Goal: Information Seeking & Learning: Learn about a topic

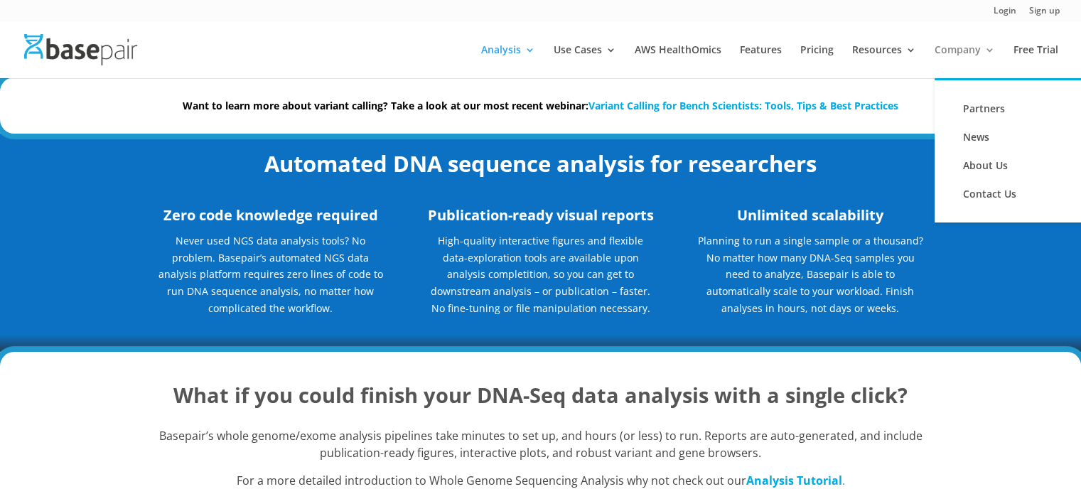
click at [947, 53] on link "Company" at bounding box center [965, 61] width 60 height 33
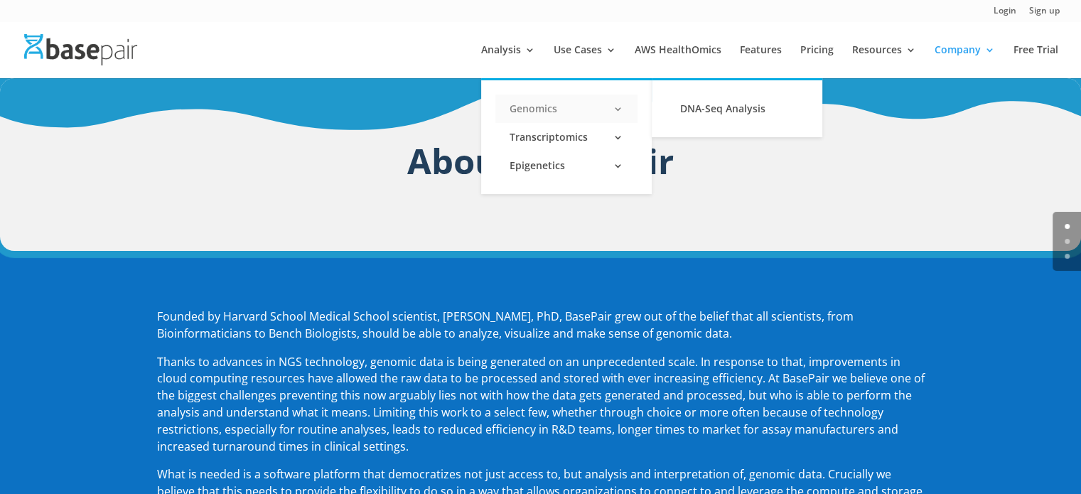
click at [543, 109] on link "Genomics" at bounding box center [566, 109] width 142 height 28
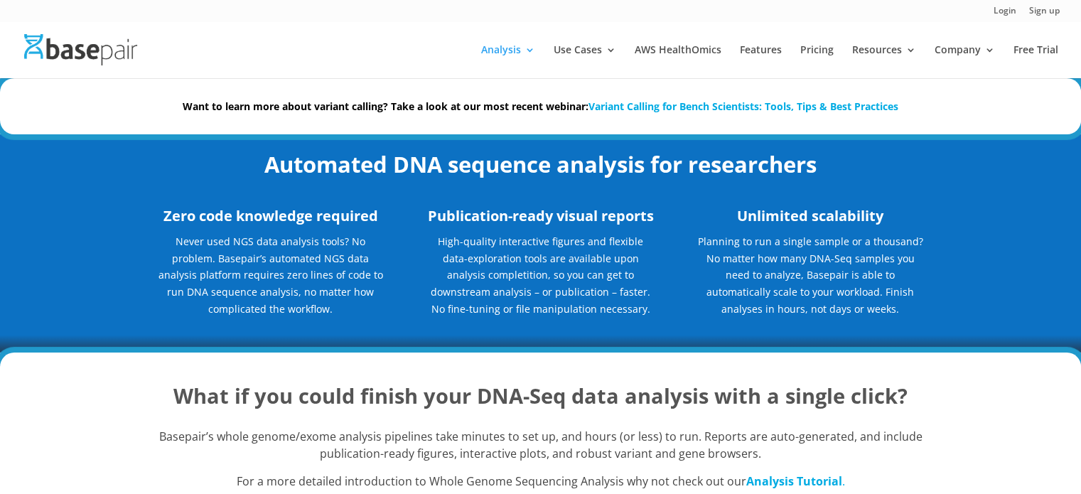
click at [703, 104] on link "Variant Calling for Bench Scientists: Tools, Tips & Best Practices" at bounding box center [743, 106] width 310 height 14
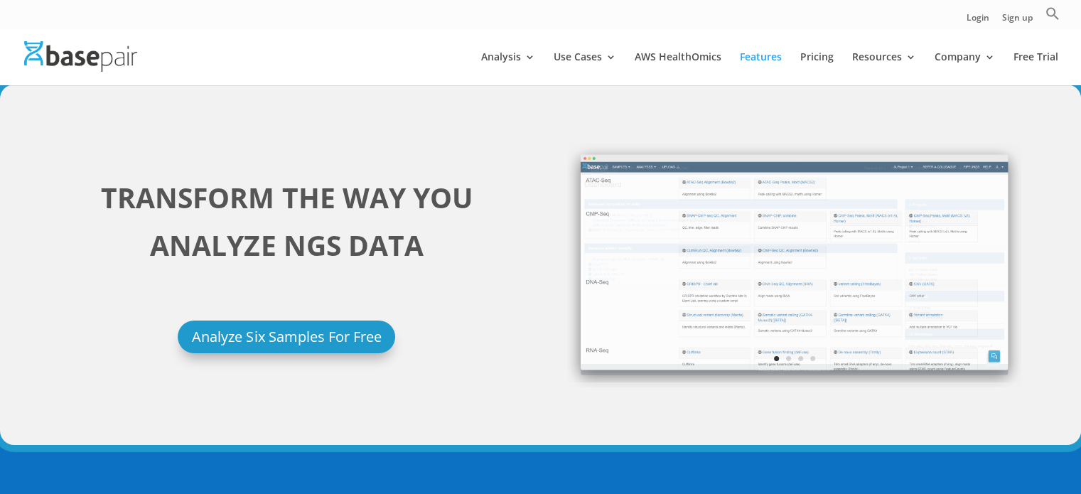
click at [1039, 16] on ul "Login Sign up Search for: Search Button" at bounding box center [1013, 17] width 93 height 22
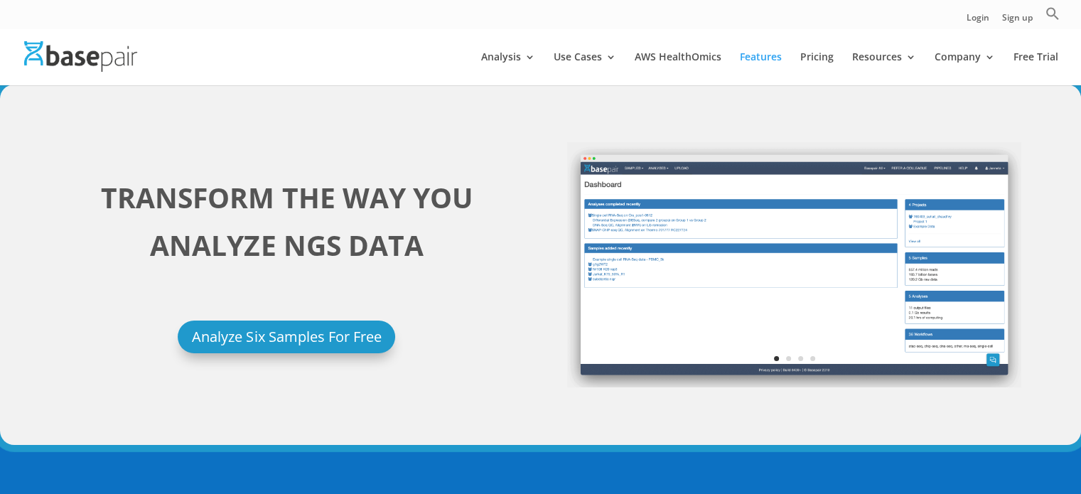
click at [1043, 16] on ul "Login Sign up Search for: Search Button" at bounding box center [1013, 17] width 93 height 22
click at [1054, 11] on icon "Search" at bounding box center [1052, 14] width 12 height 12
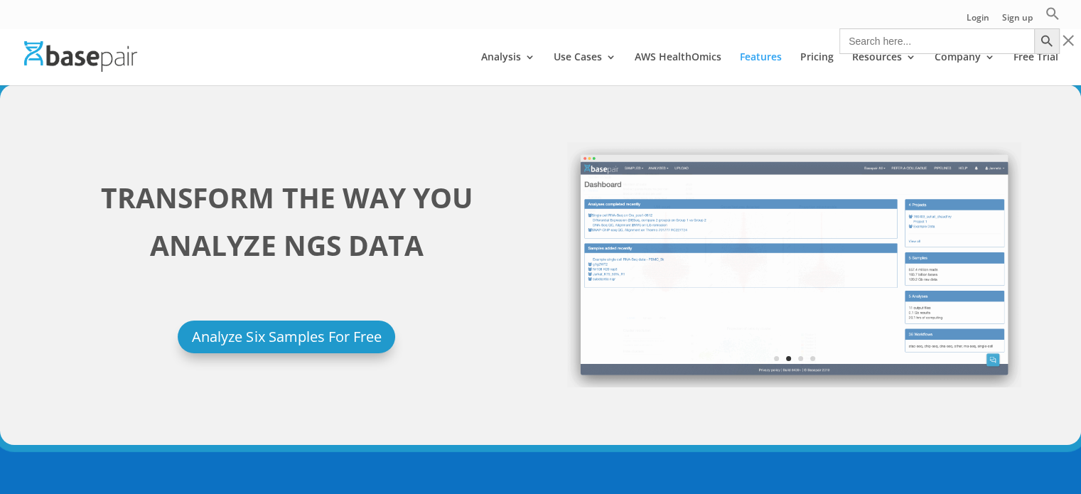
click at [952, 39] on input "Search for:" at bounding box center [936, 41] width 195 height 26
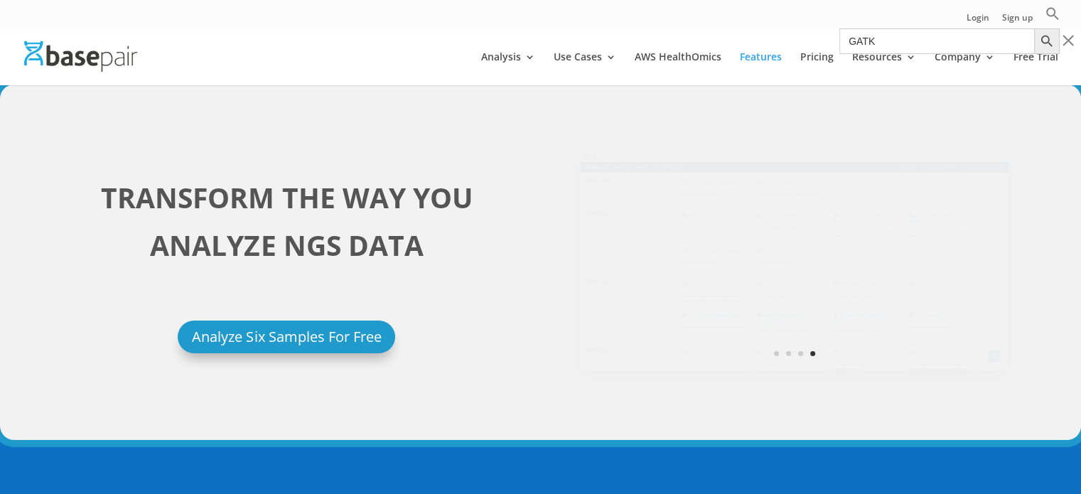
type input "GATK"
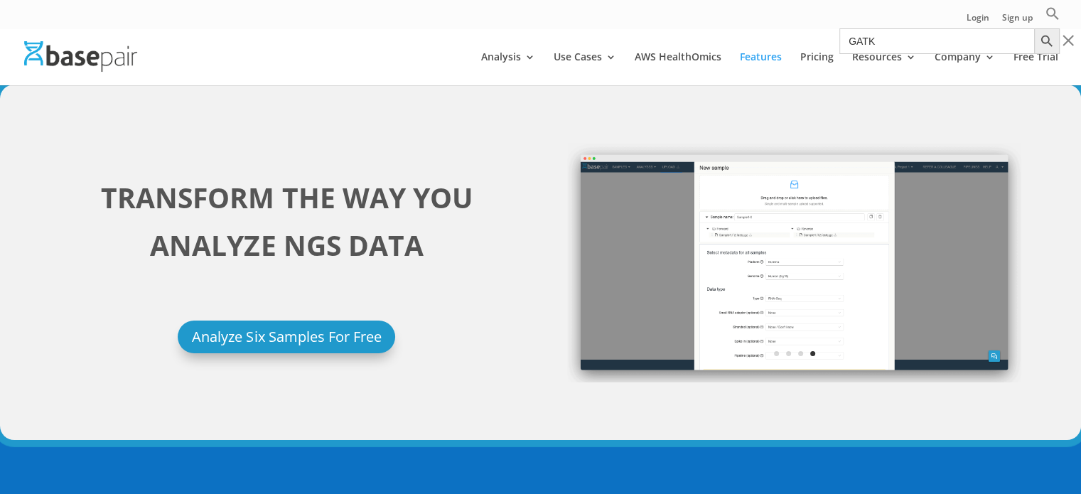
click at [1034, 28] on button "Search Button" at bounding box center [1047, 41] width 26 height 26
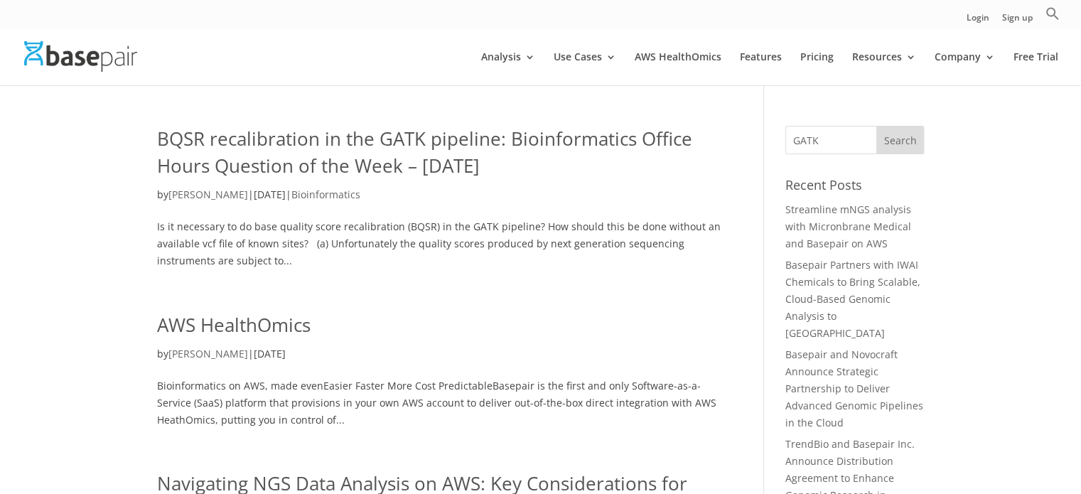
click at [527, 161] on link "BQSR recalibration in the GATK pipeline: Bioinformatics Office Hours Question o…" at bounding box center [424, 152] width 535 height 53
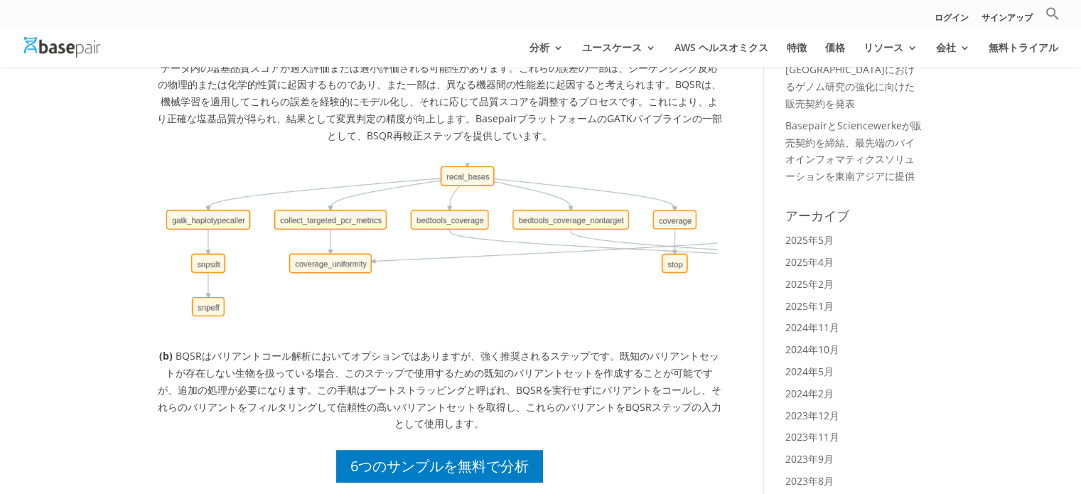
scroll to position [284, 0]
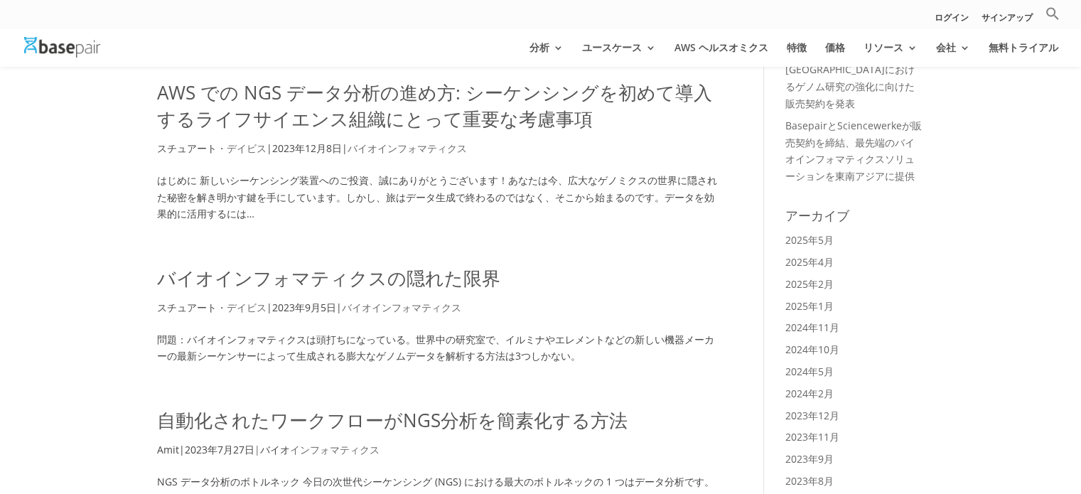
scroll to position [284, 0]
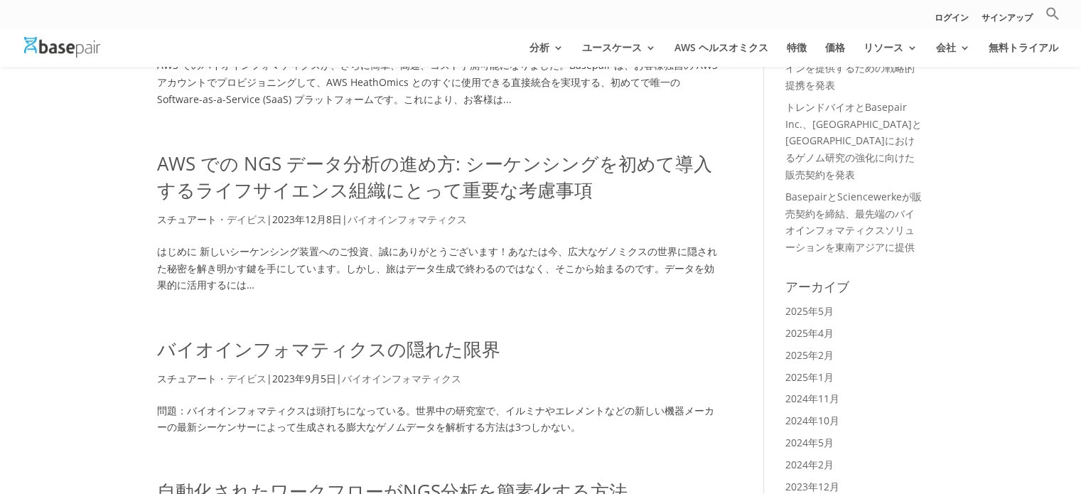
click at [500, 161] on font "AWS での NGS データ分析の進め方: シーケンシングを初めて導入するライフサイエンス組織にとって重要な考慮事項" at bounding box center [434, 177] width 555 height 53
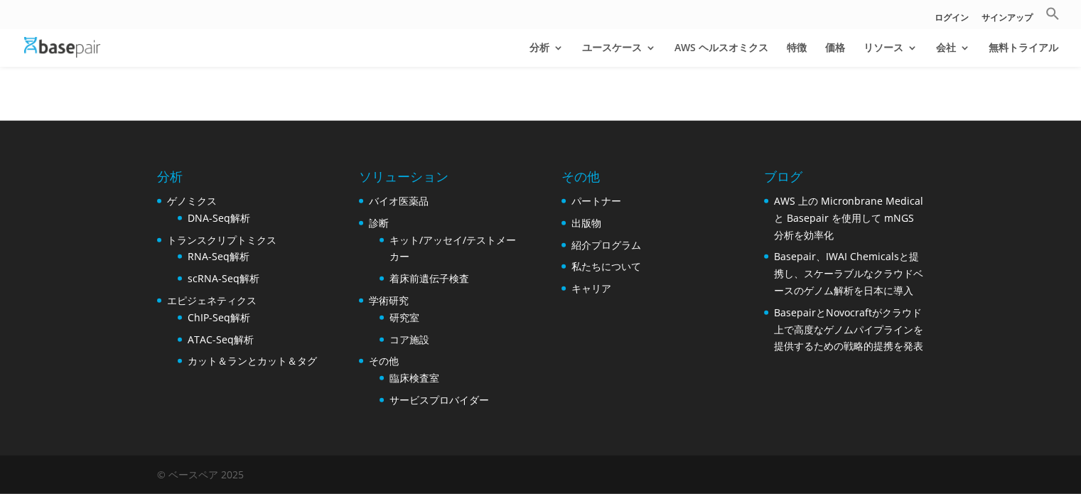
scroll to position [3624, 0]
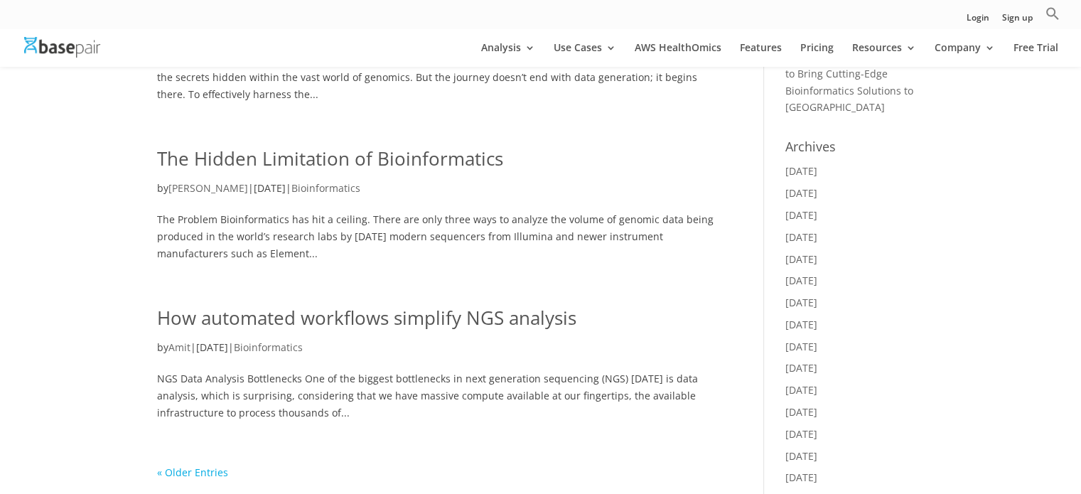
scroll to position [569, 0]
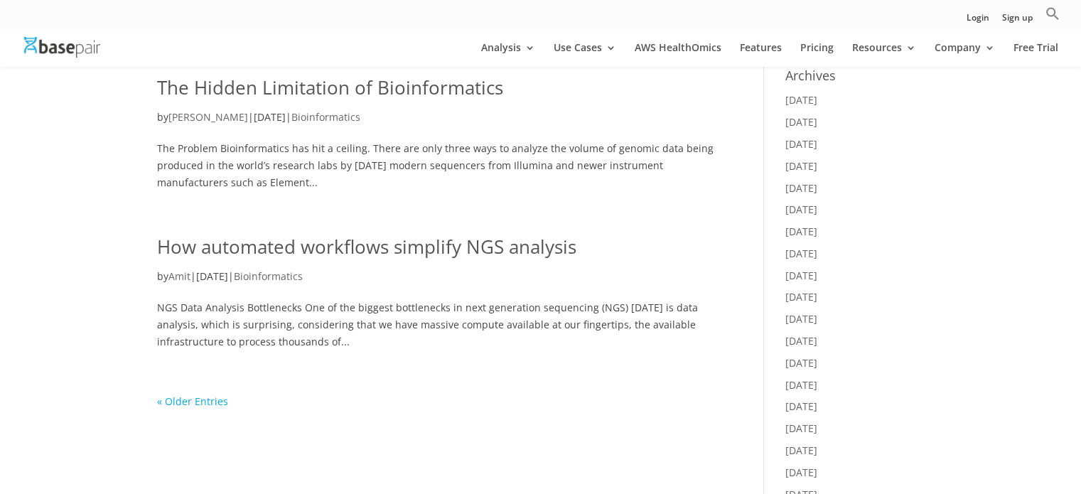
click at [200, 403] on link "« Older Entries" at bounding box center [192, 401] width 71 height 14
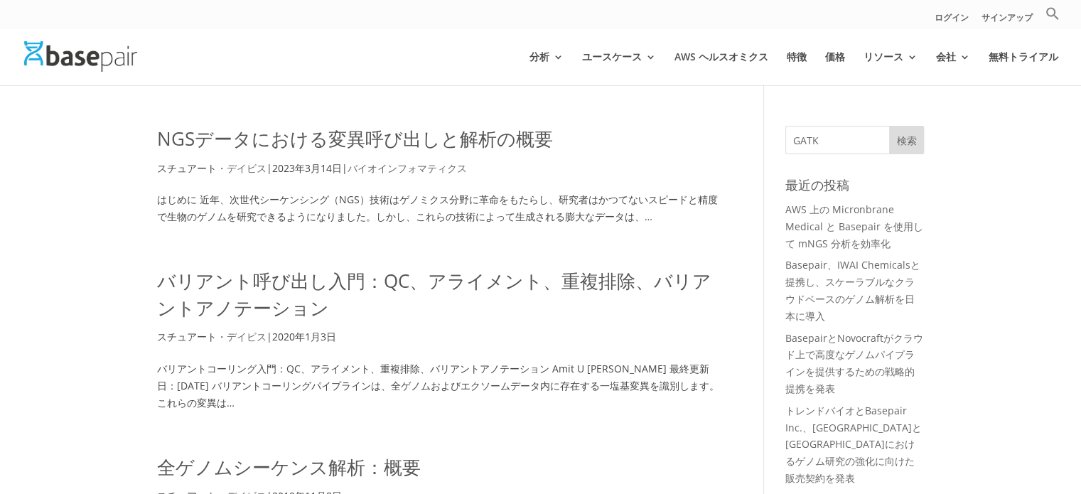
click at [515, 127] on font "NGSデータにおける変異呼び出しと解析の概要" at bounding box center [355, 139] width 396 height 26
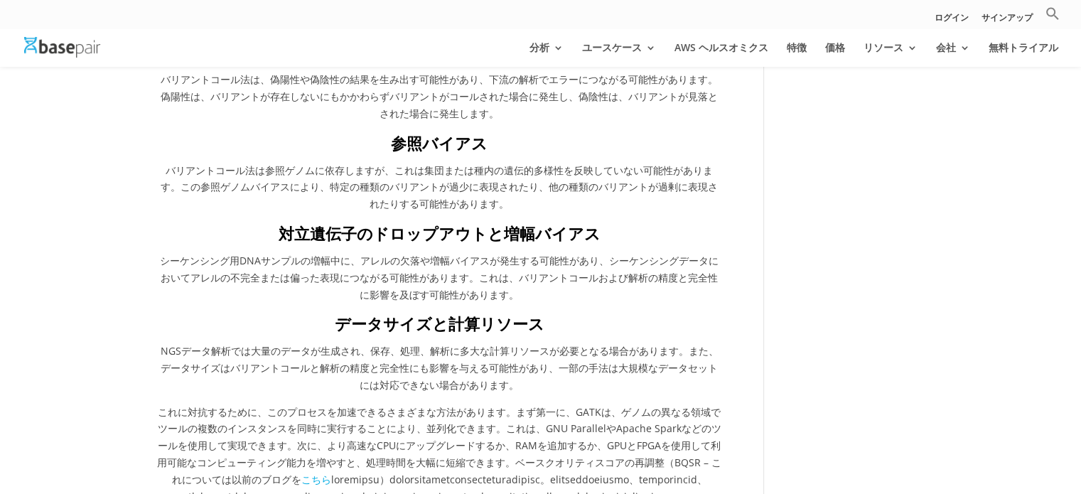
scroll to position [1919, 0]
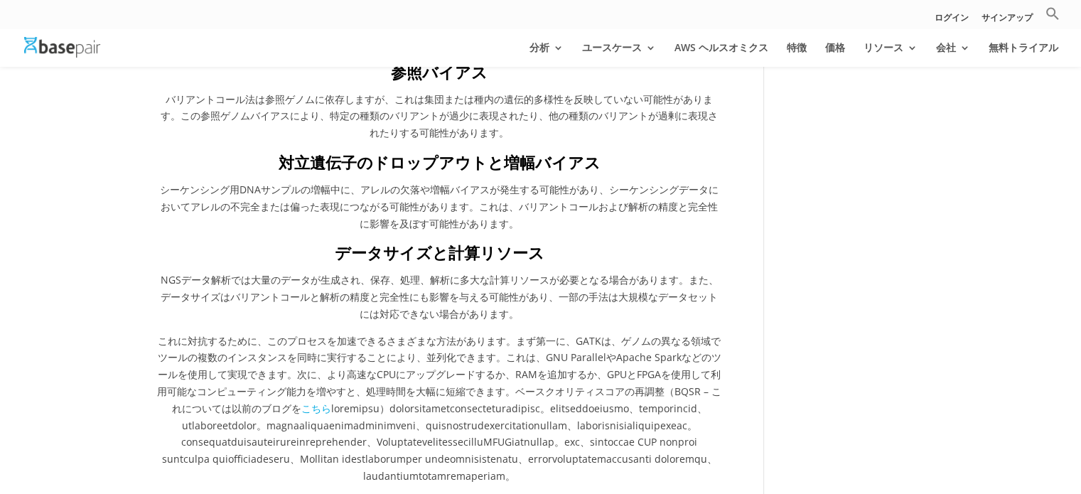
click at [311, 402] on font "こちら" at bounding box center [316, 409] width 30 height 14
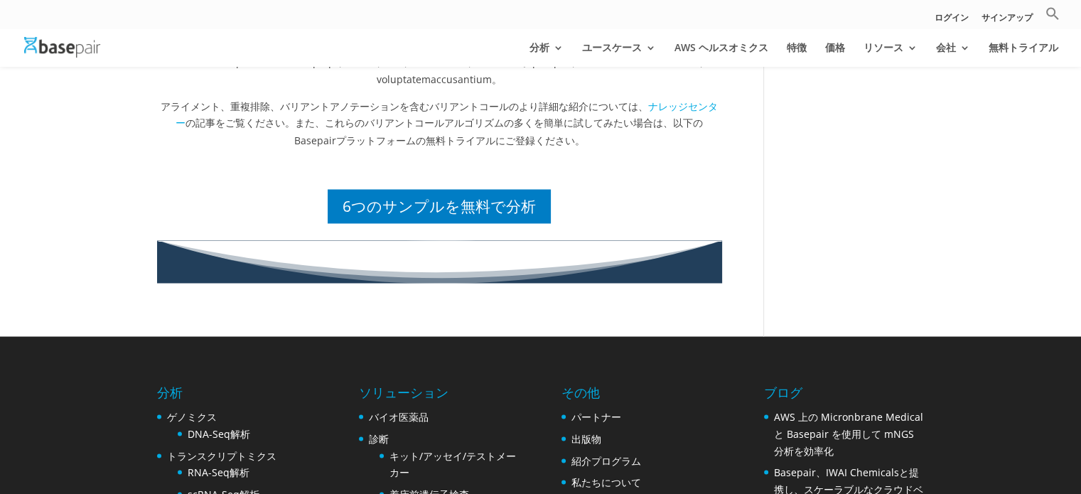
scroll to position [2701, 0]
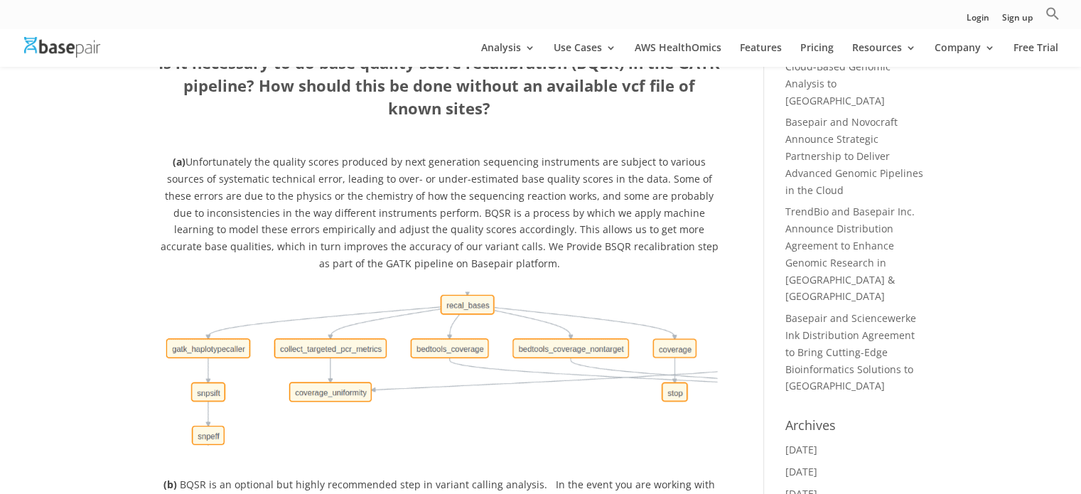
scroll to position [284, 0]
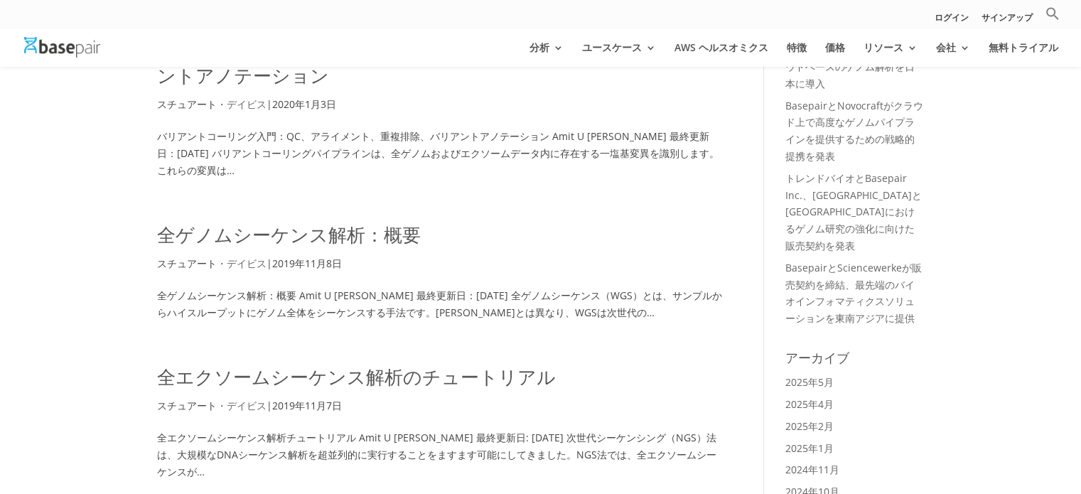
scroll to position [71, 0]
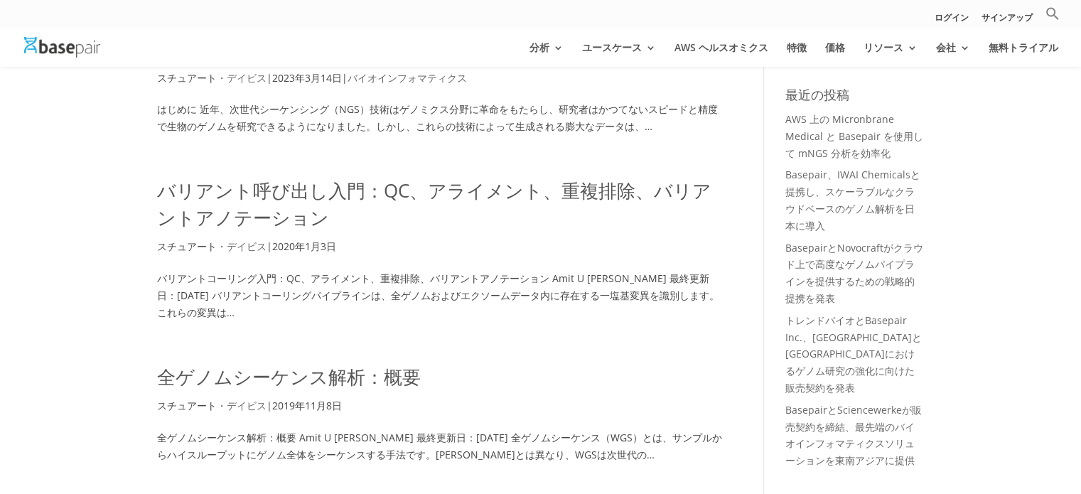
click at [431, 194] on font "バリアント呼び出し入門：QC、アライメント、重複排除、バリアントアノテーション" at bounding box center [434, 204] width 554 height 53
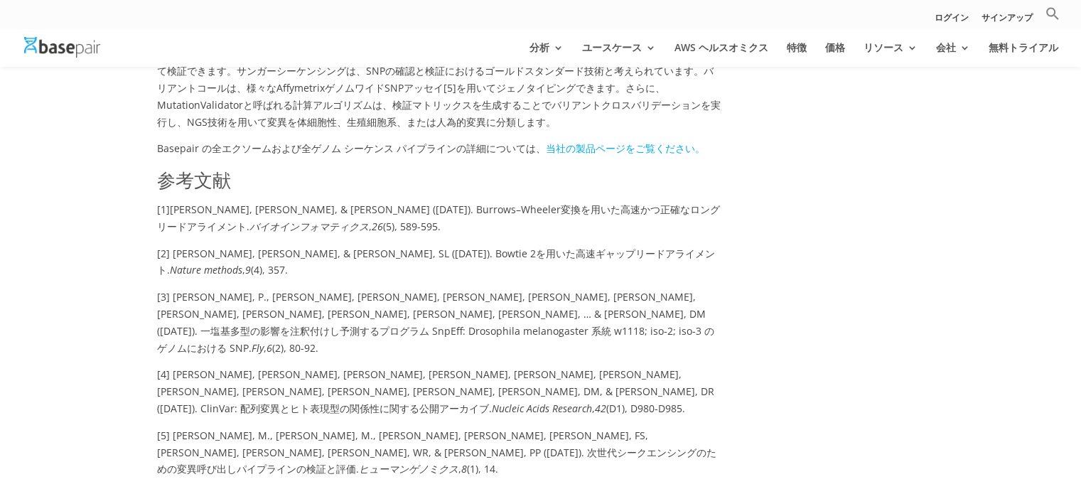
scroll to position [1777, 0]
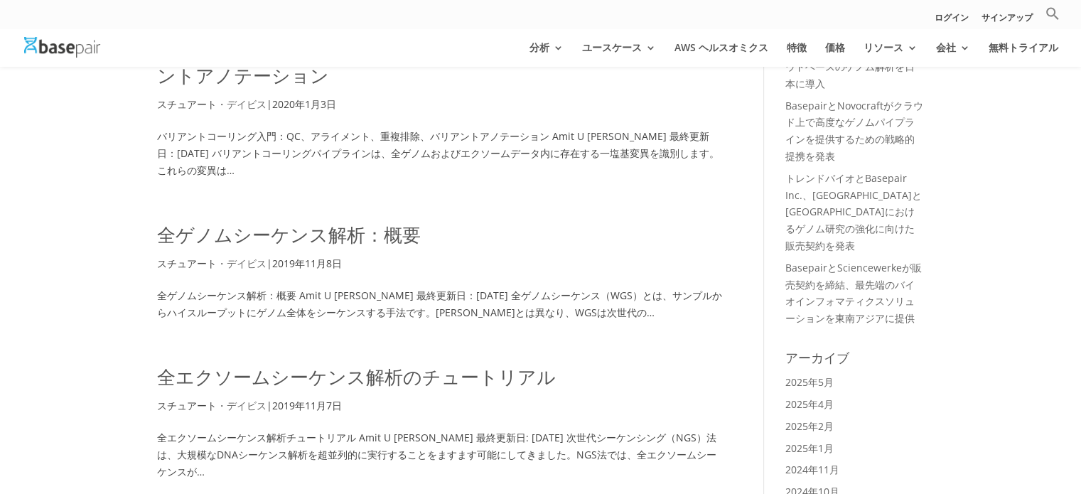
scroll to position [355, 0]
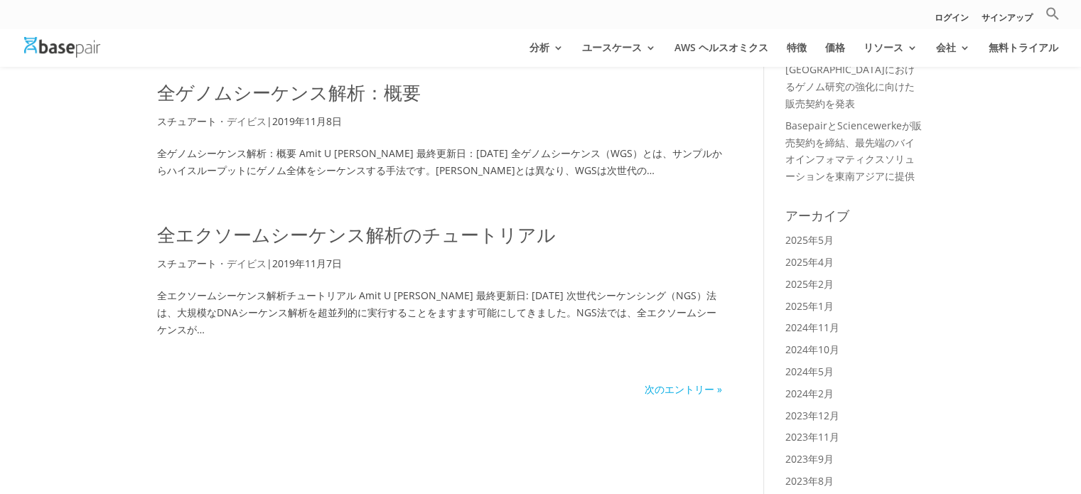
click at [679, 389] on font "次のエントリー »" at bounding box center [683, 389] width 77 height 14
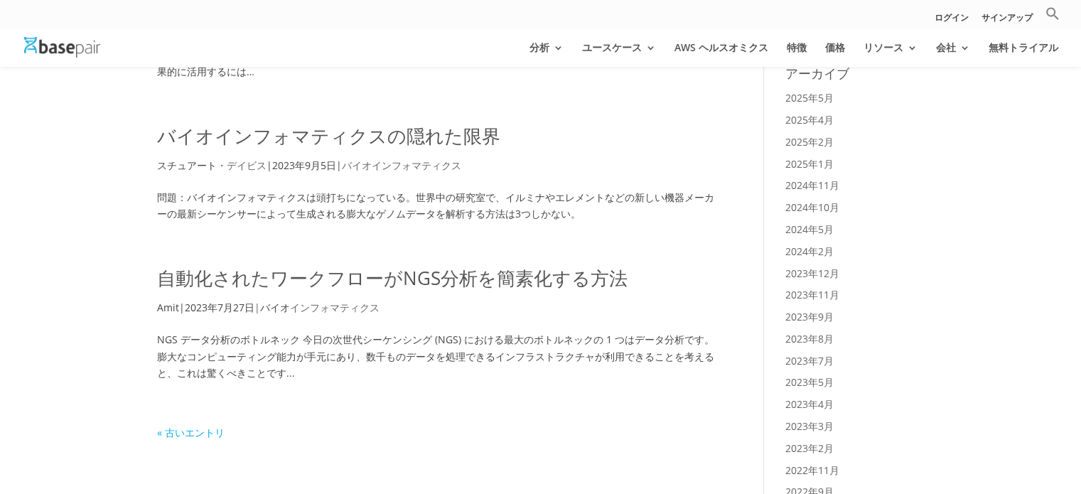
scroll to position [569, 0]
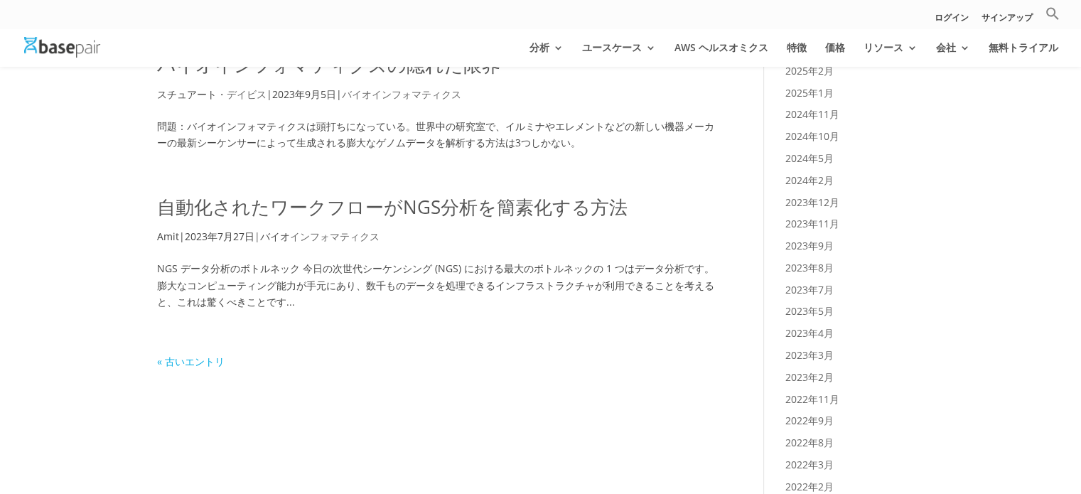
click at [336, 211] on font "自動化されたワークフローがNGS分析を簡素化する方法" at bounding box center [392, 207] width 470 height 26
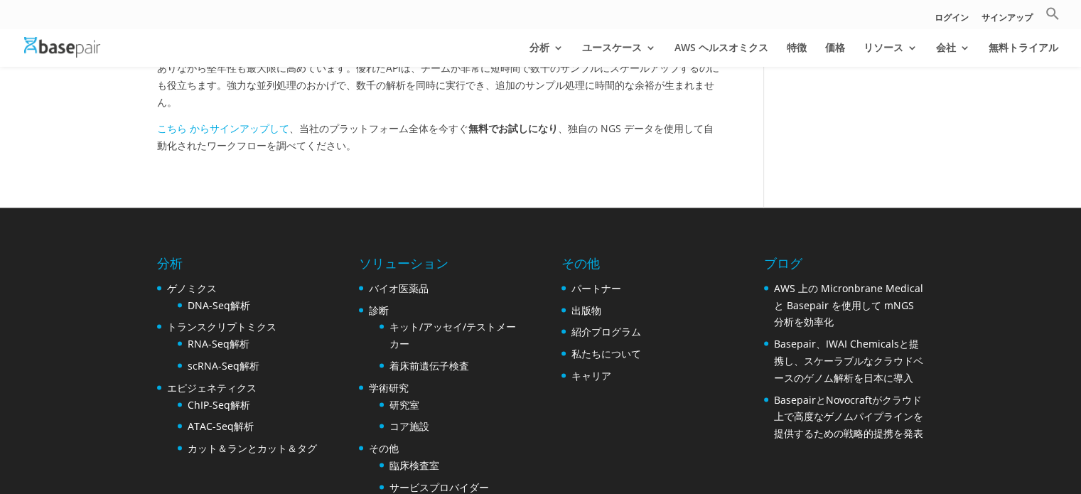
scroll to position [2345, 0]
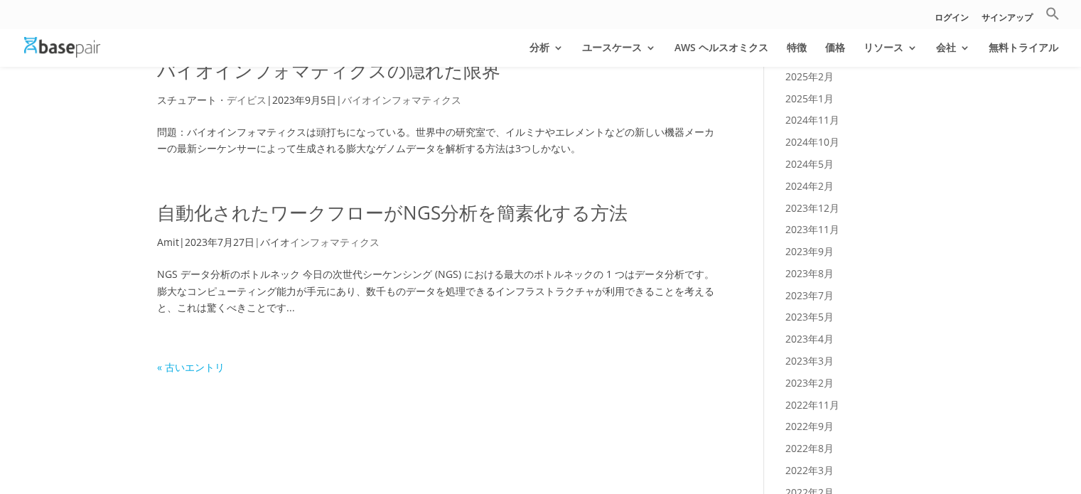
click at [197, 366] on font "« 古いエントリ" at bounding box center [191, 367] width 68 height 14
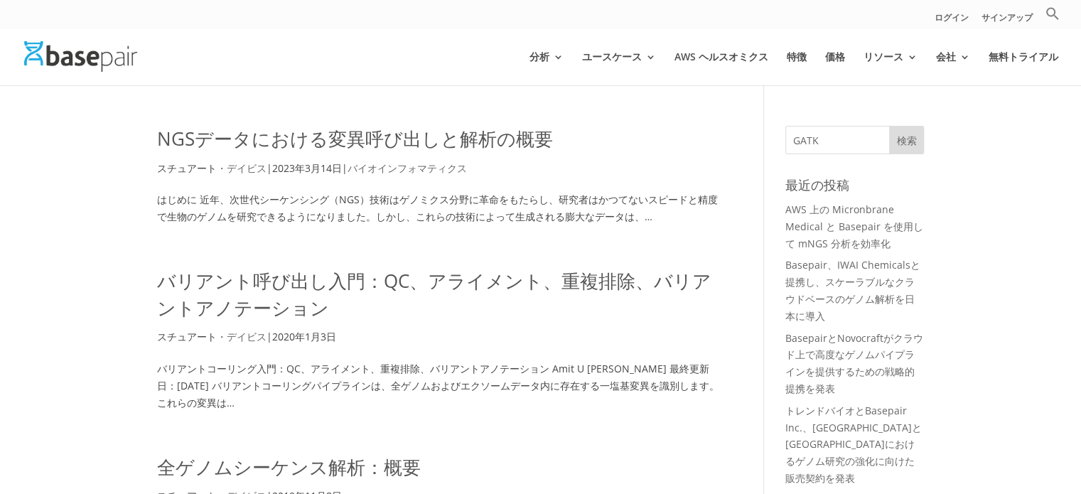
click at [415, 139] on font "NGSデータにおける変異呼び出しと解析の概要" at bounding box center [355, 139] width 396 height 26
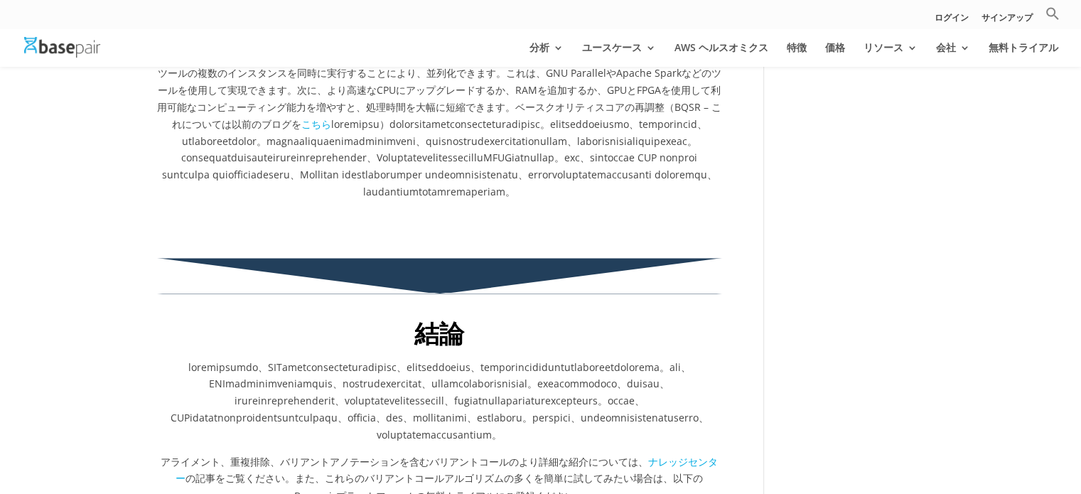
scroll to position [2345, 0]
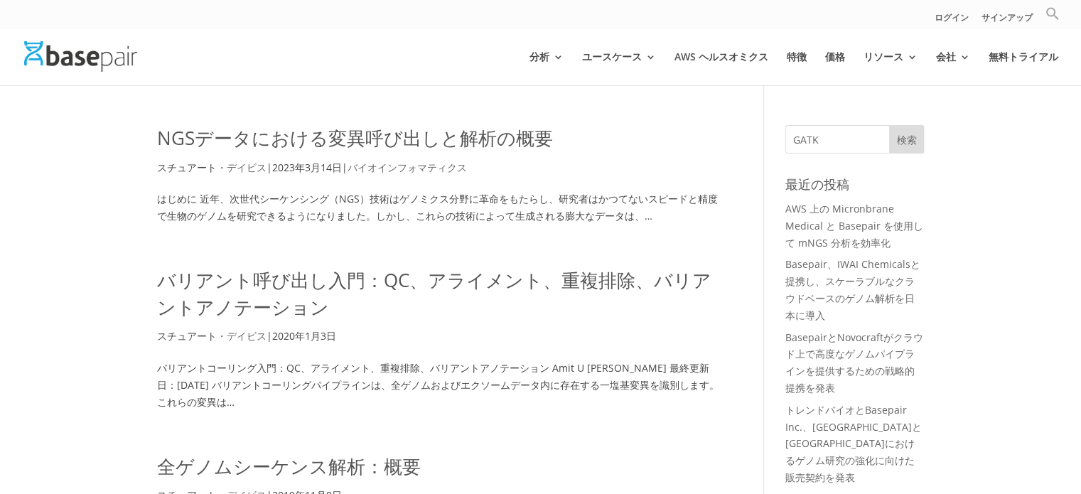
click at [1049, 16] on icon "検索" at bounding box center [1052, 14] width 12 height 12
click at [924, 26] on div "ログイン サインアップ 検索する： 検索ボタン" at bounding box center [540, 14] width 1081 height 28
click at [921, 39] on input "検索する：" at bounding box center [936, 41] width 195 height 26
click at [1044, 11] on ul "ログイン サインアップ 検索する： 検索ボタン" at bounding box center [997, 17] width 125 height 22
click at [1055, 19] on icon "検索" at bounding box center [1052, 13] width 14 height 14
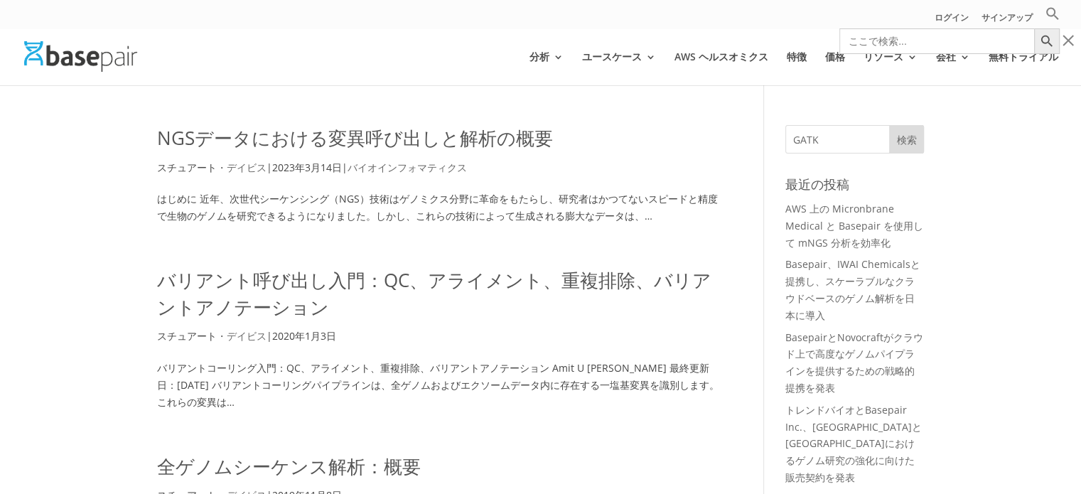
click at [967, 41] on input "検索する：" at bounding box center [936, 41] width 195 height 26
type input "GATK"
click at [1034, 28] on button "検索ボタン" at bounding box center [1047, 41] width 26 height 26
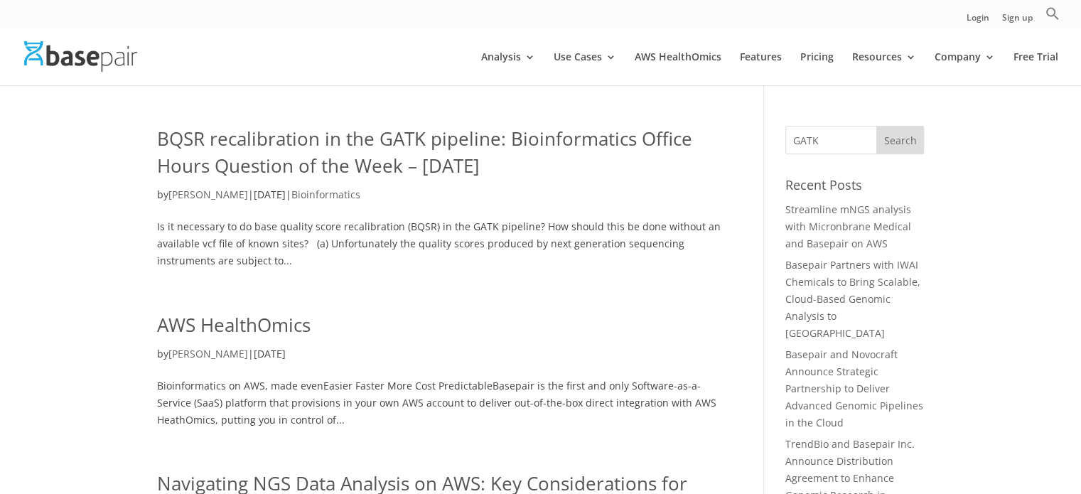
click at [481, 150] on link "BQSR recalibration in the GATK pipeline: Bioinformatics Office Hours Question o…" at bounding box center [424, 152] width 535 height 53
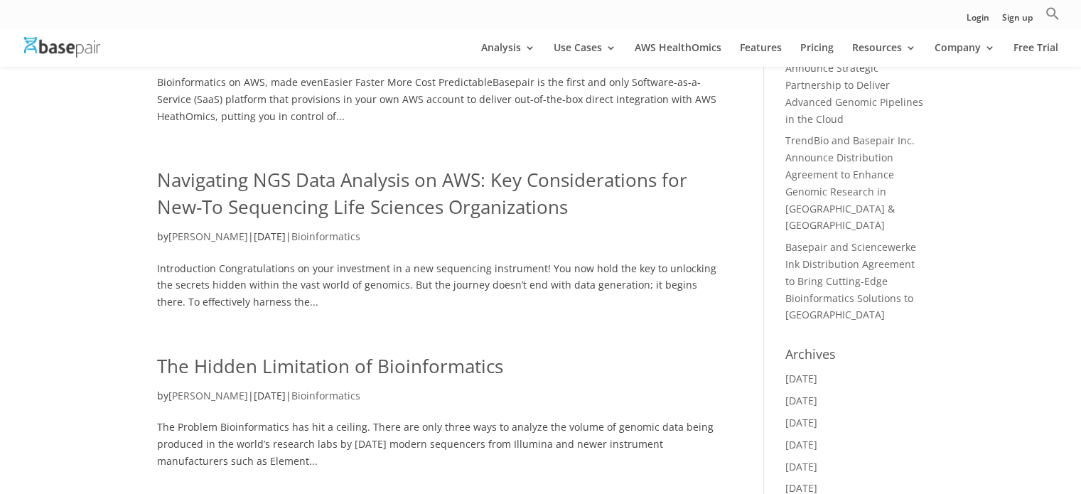
scroll to position [497, 0]
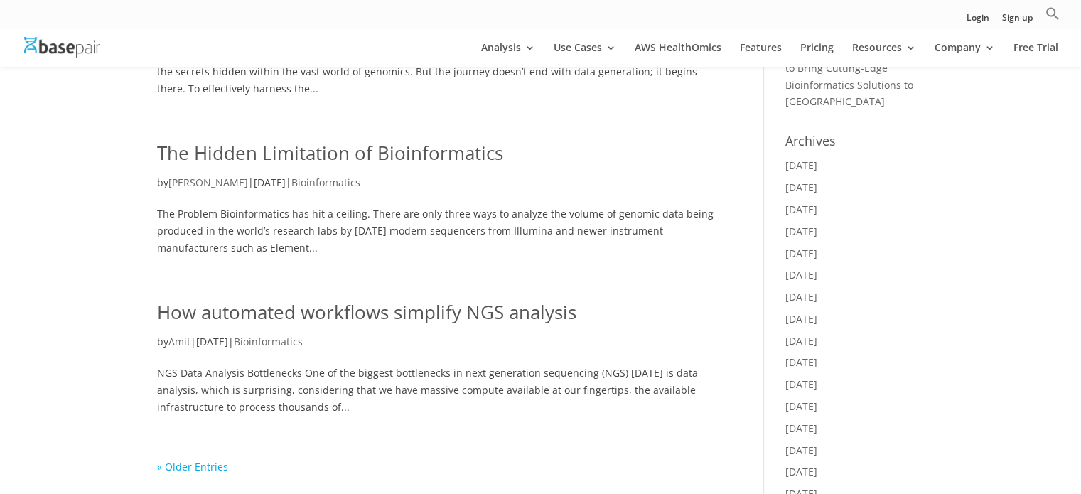
click at [222, 466] on link "« Older Entries" at bounding box center [192, 467] width 71 height 14
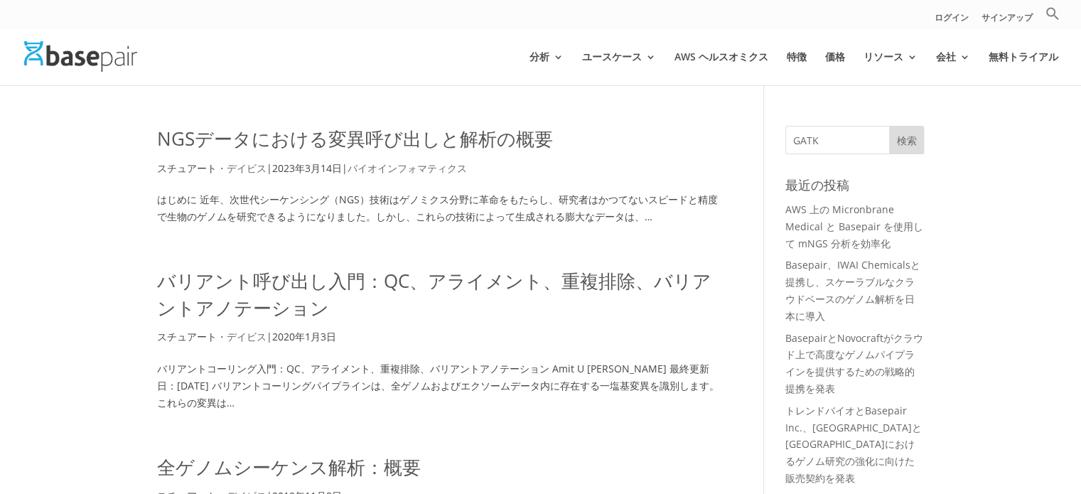
click at [613, 287] on font "バリアント呼び出し入門：QC、アライメント、重複排除、バリアントアノテーション" at bounding box center [434, 294] width 554 height 53
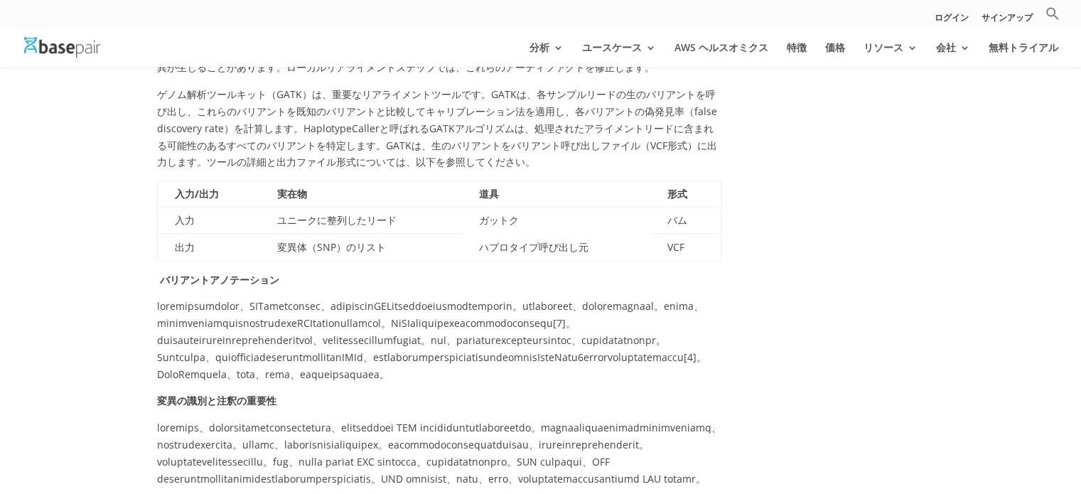
scroll to position [1208, 0]
